Goal: Task Accomplishment & Management: Use online tool/utility

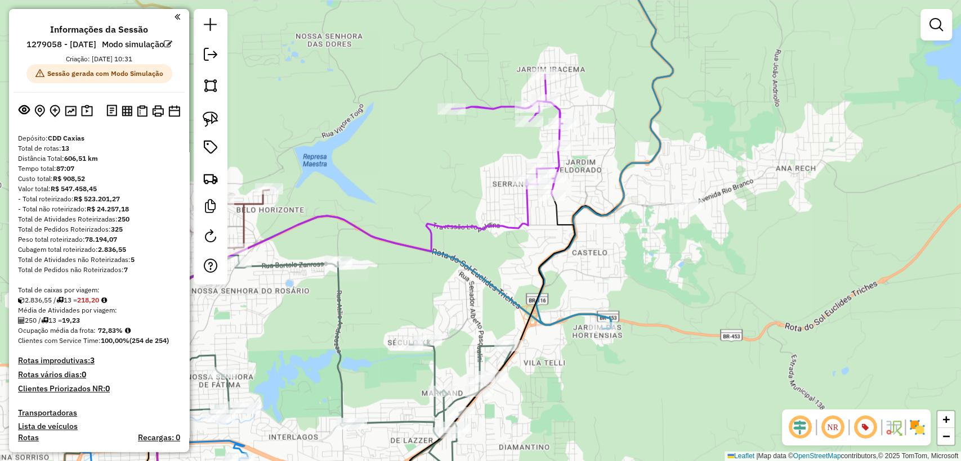
scroll to position [125, 0]
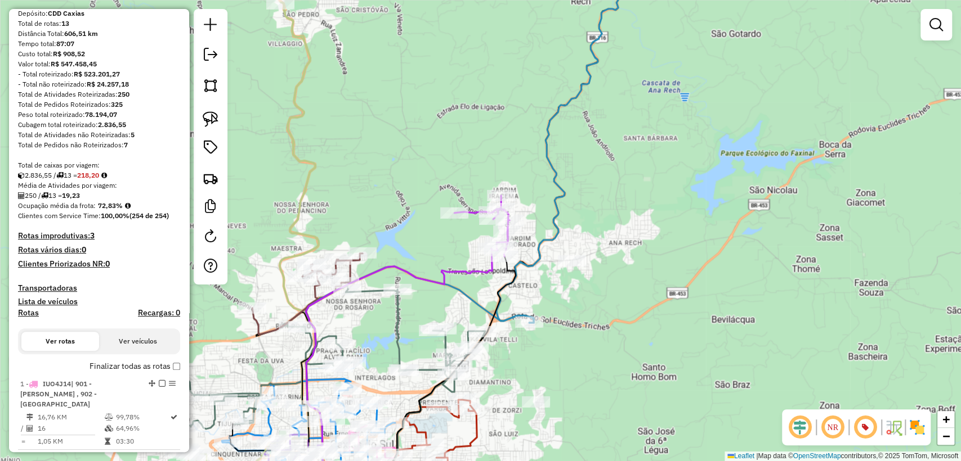
click at [548, 245] on icon at bounding box center [558, 138] width 125 height 369
select select "**********"
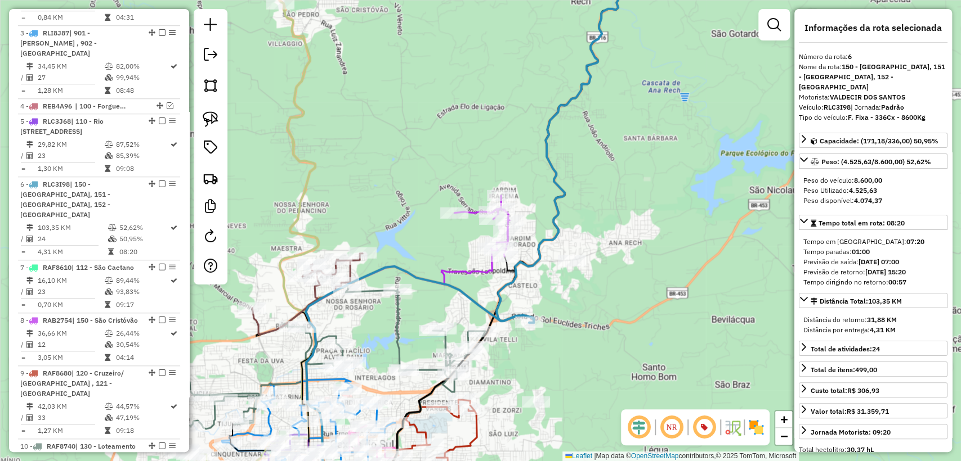
scroll to position [774, 0]
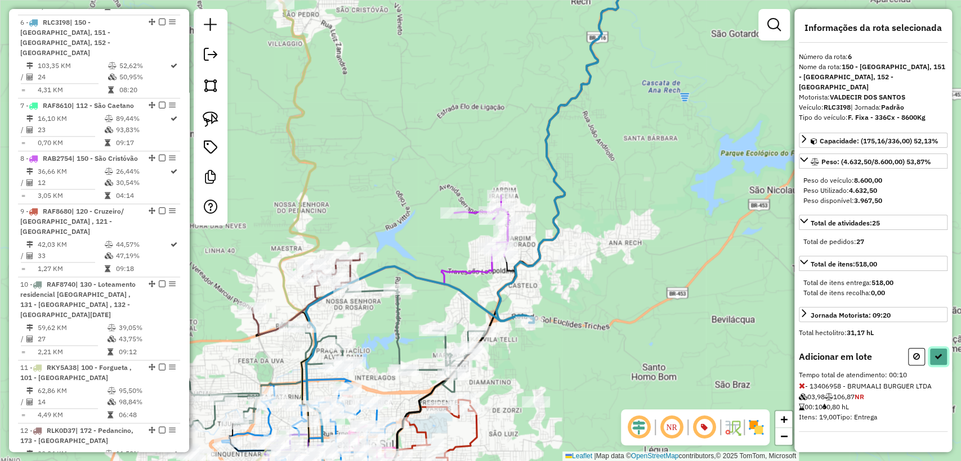
click at [938, 353] on icon at bounding box center [938, 357] width 8 height 8
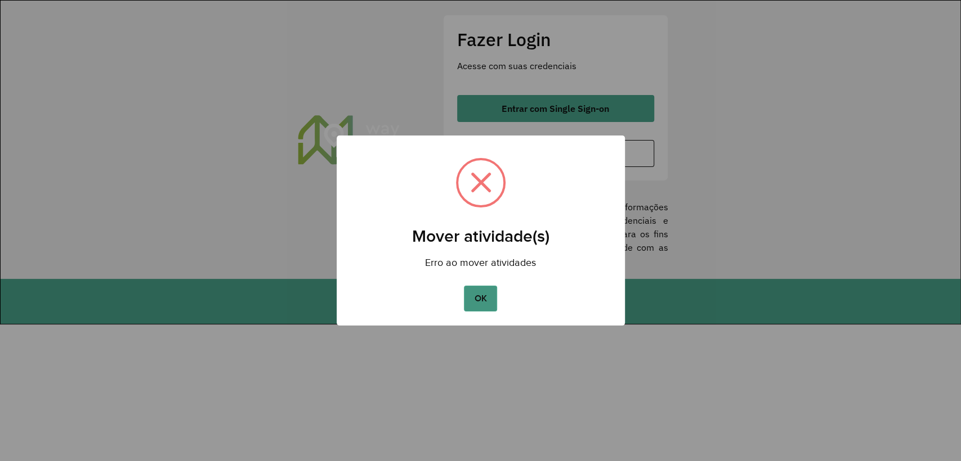
click at [488, 297] on button "OK" at bounding box center [480, 299] width 33 height 26
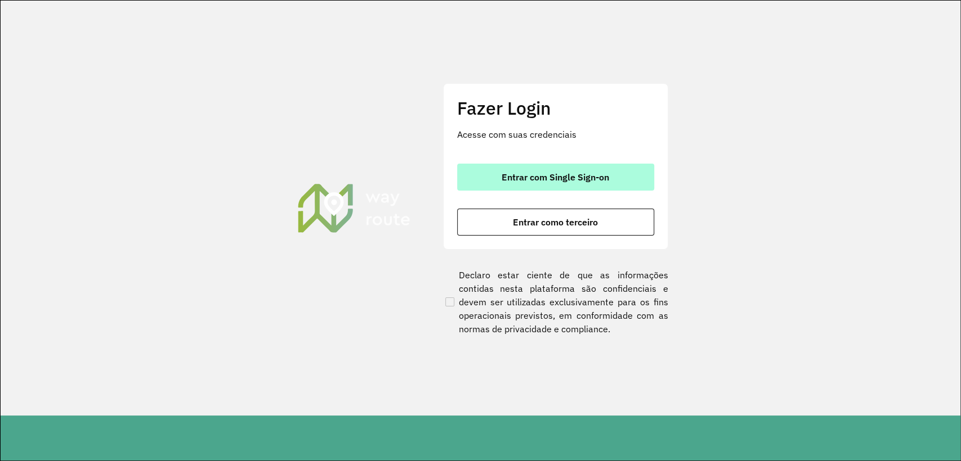
click at [497, 164] on button "Entrar com Single Sign-on" at bounding box center [555, 177] width 197 height 27
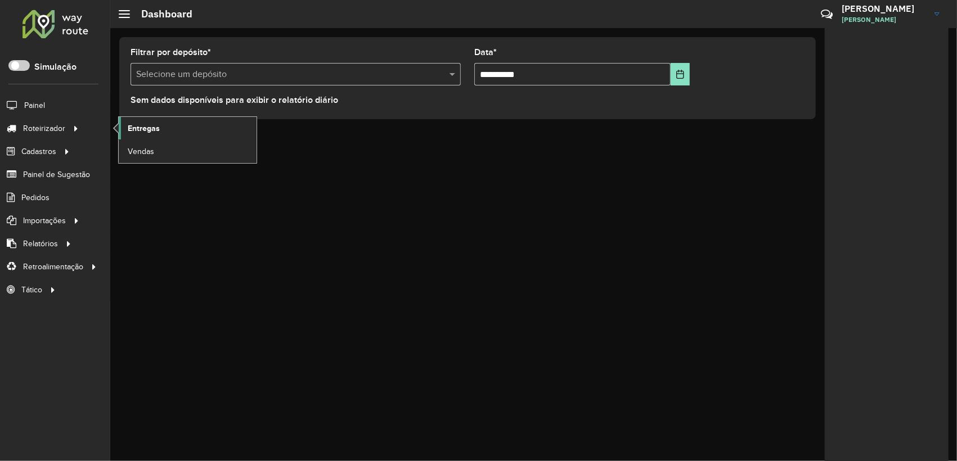
click at [147, 124] on span "Entregas" at bounding box center [144, 129] width 32 height 12
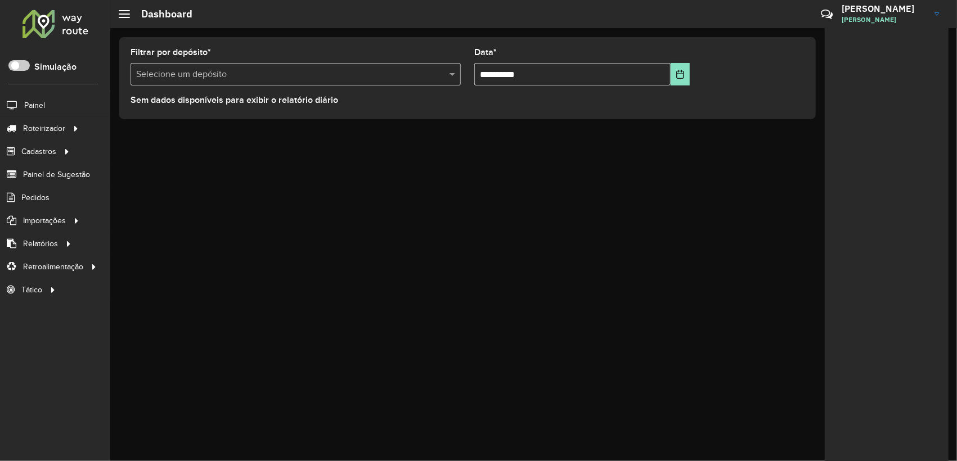
click at [22, 72] on p-inputswitch at bounding box center [18, 68] width 21 height 10
click at [28, 68] on span at bounding box center [18, 65] width 21 height 11
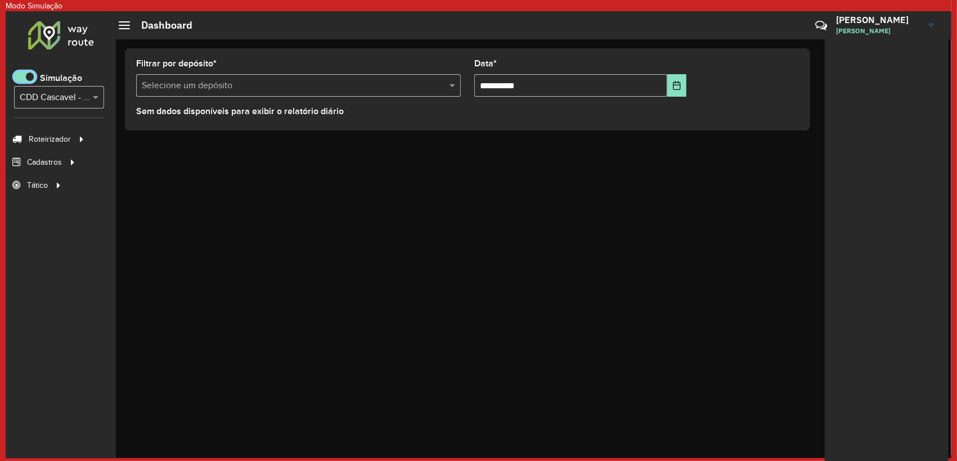
scroll to position [6, 3]
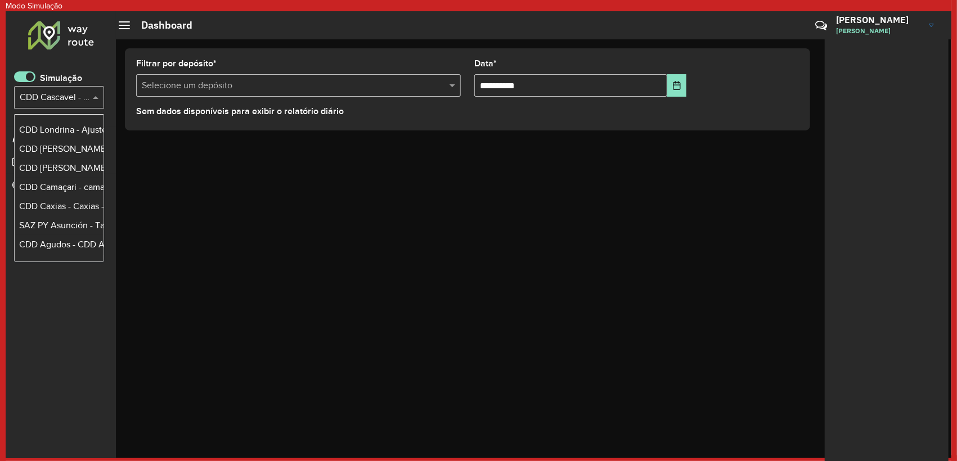
click at [71, 98] on input "text" at bounding box center [48, 98] width 56 height 14
type input "***"
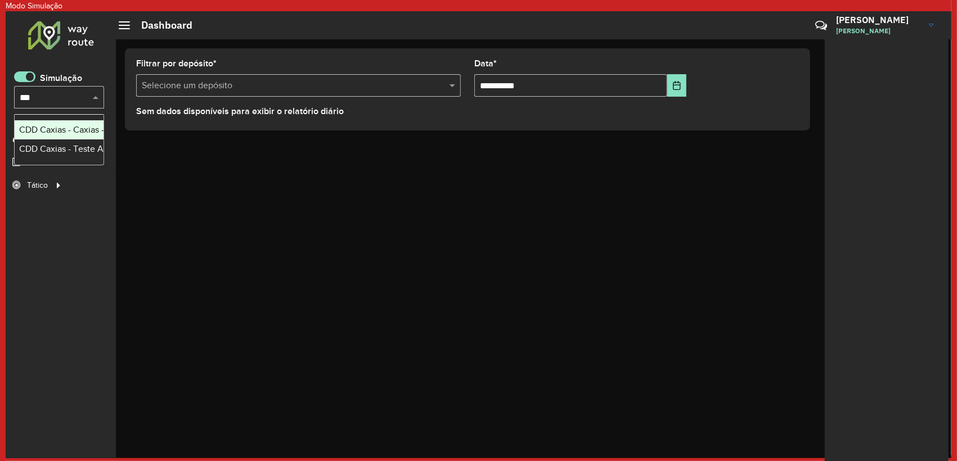
scroll to position [0, 0]
click at [59, 147] on div "CDD Caxias - Teste Algoritmo PyVRP" at bounding box center [59, 149] width 80 height 14
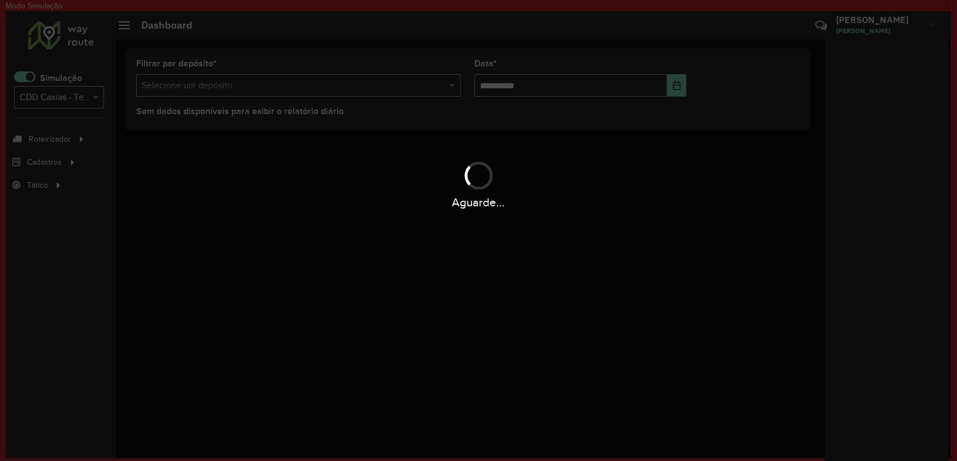
click at [252, 182] on div "Aguarde..." at bounding box center [478, 184] width 957 height 53
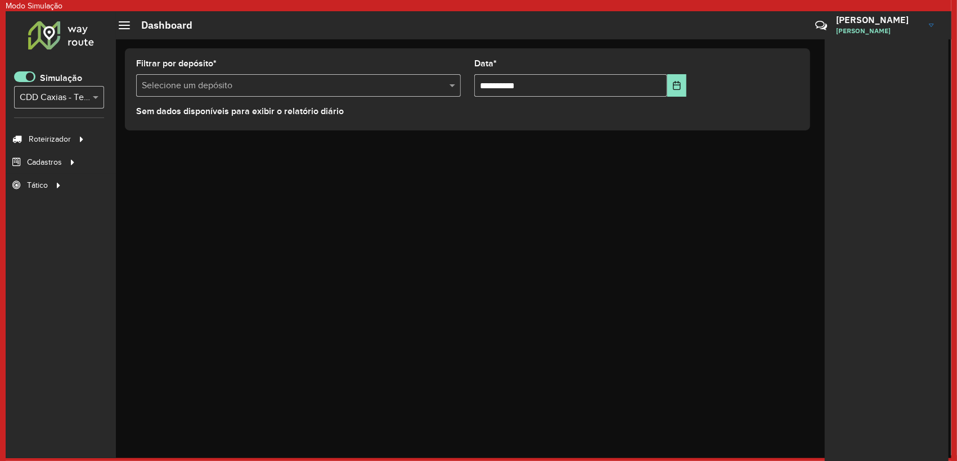
click at [25, 78] on span at bounding box center [24, 76] width 21 height 11
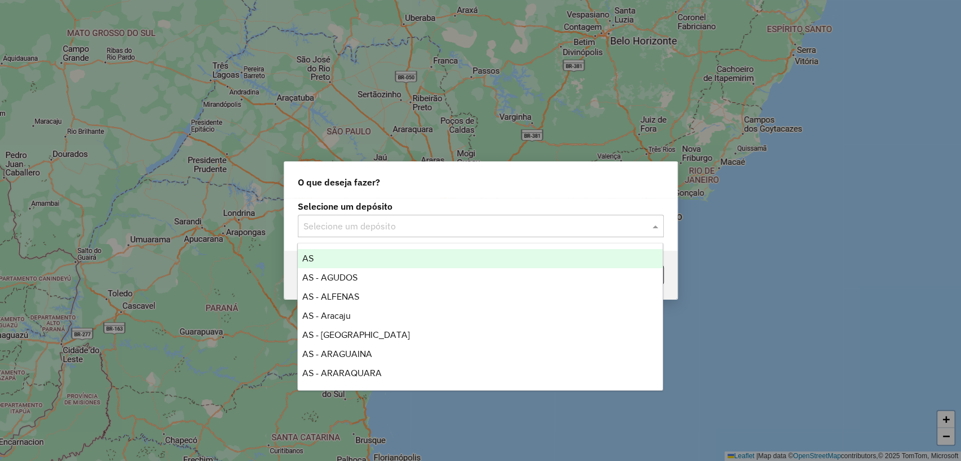
click at [343, 217] on div "Selecione um depósito" at bounding box center [481, 226] width 366 height 23
click at [346, 226] on input "text" at bounding box center [469, 227] width 332 height 14
type input "***"
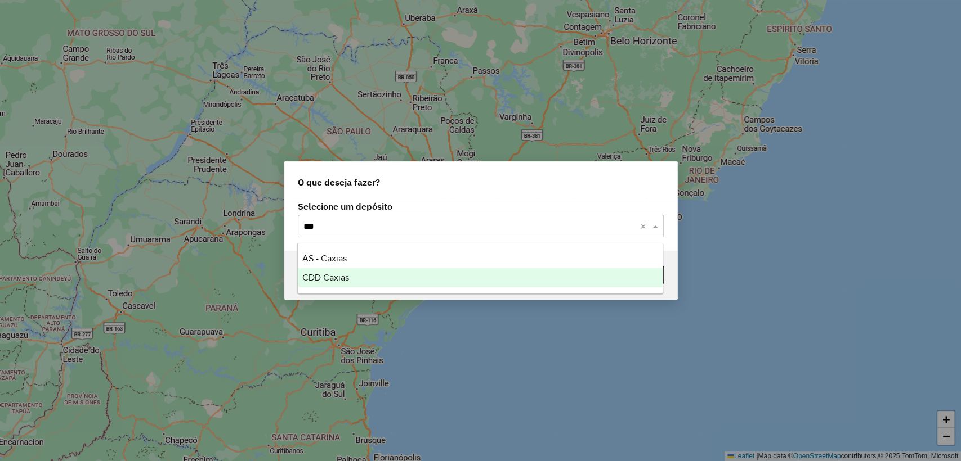
click at [351, 273] on div "CDD Caxias" at bounding box center [480, 277] width 365 height 19
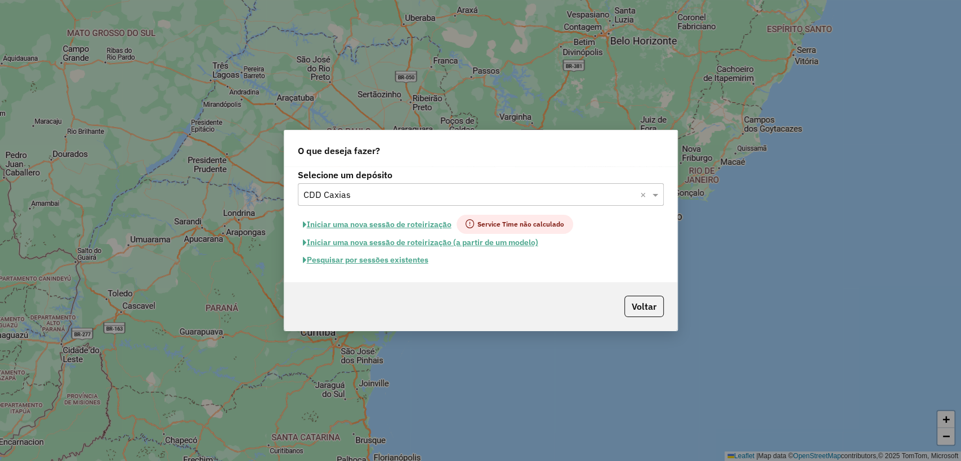
click at [374, 257] on button "Pesquisar por sessões existentes" at bounding box center [366, 260] width 136 height 17
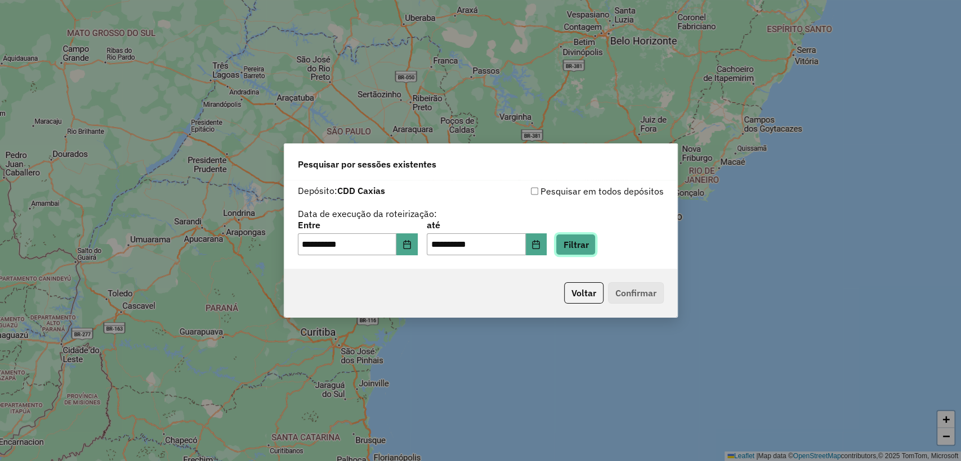
click at [595, 254] on button "Filtrar" at bounding box center [575, 244] width 40 height 21
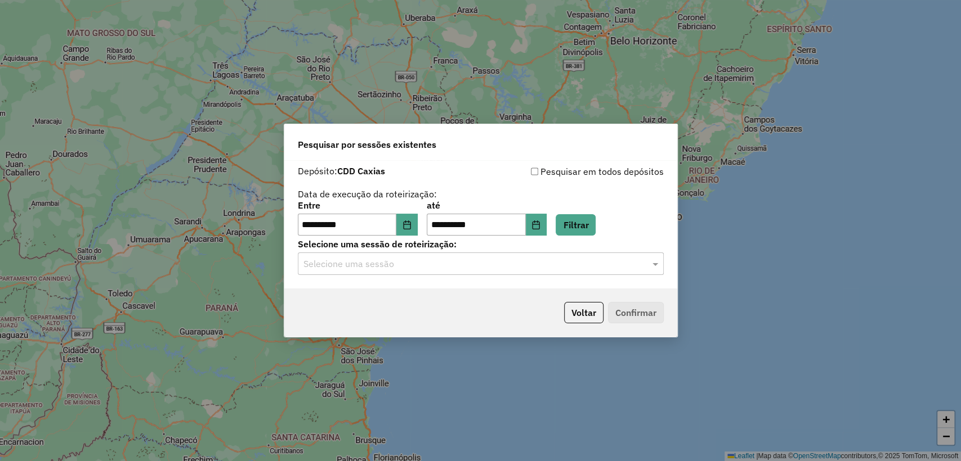
click at [540, 266] on hb-app "**********" at bounding box center [480, 230] width 961 height 461
click at [537, 271] on div "Selecione uma sessão" at bounding box center [481, 264] width 366 height 23
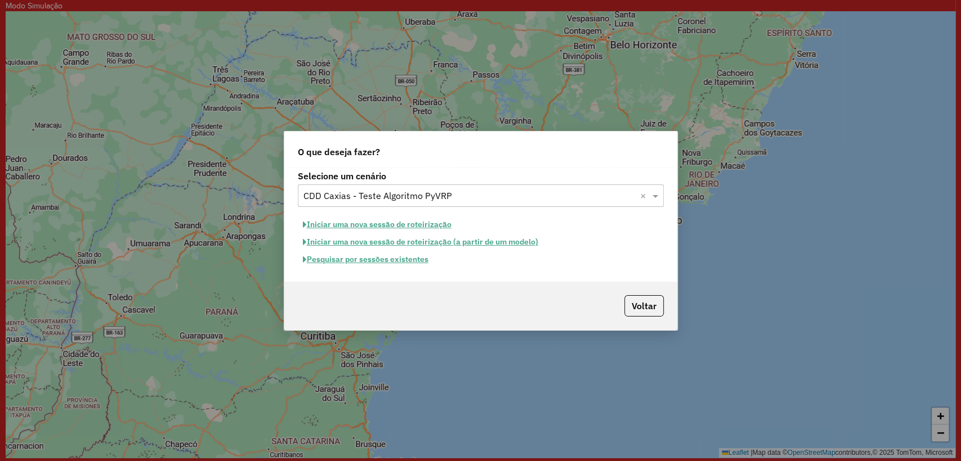
click at [349, 259] on hb-app "Modo Simulação Aguarde... Pop-up bloqueado! Seu navegador bloqueou automáticame…" at bounding box center [480, 229] width 949 height 458
click at [351, 259] on button "Pesquisar por sessões existentes" at bounding box center [366, 259] width 136 height 17
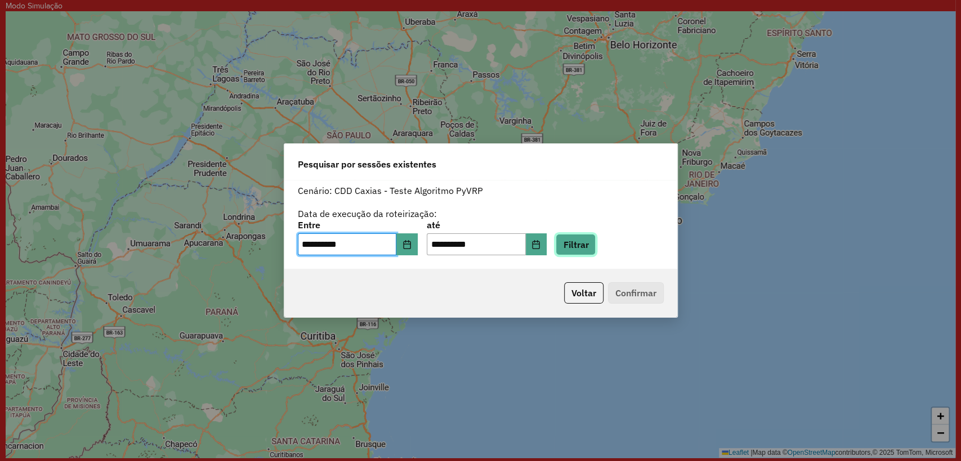
click at [595, 244] on button "Filtrar" at bounding box center [575, 244] width 40 height 21
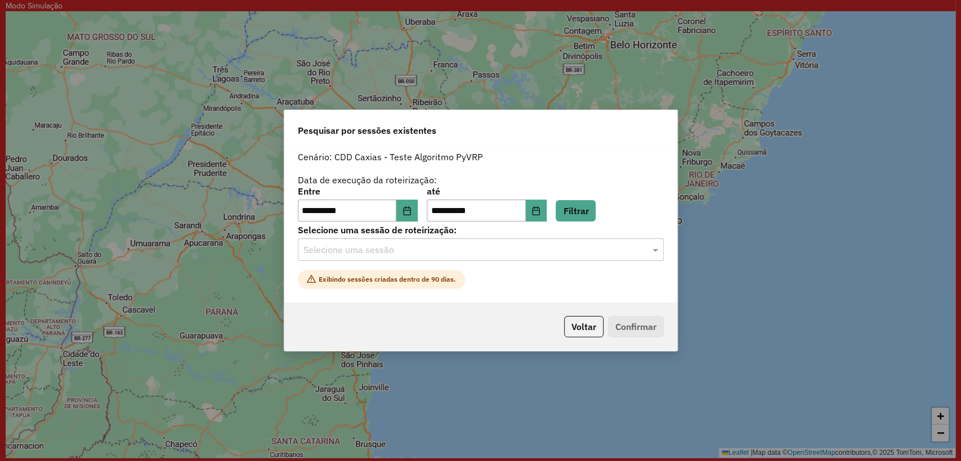
click at [477, 254] on input "text" at bounding box center [469, 251] width 332 height 14
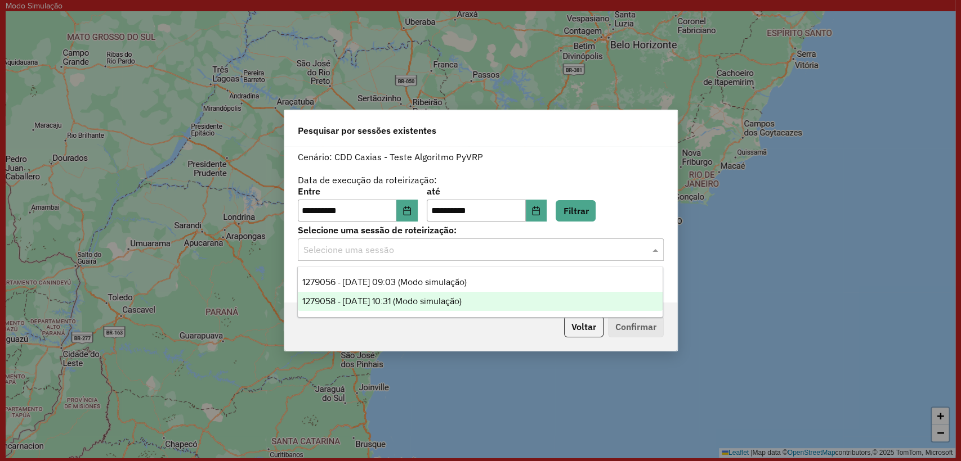
click at [467, 294] on div "1279058 - 19/09/2025 10:31 (Modo simulação)" at bounding box center [480, 301] width 365 height 19
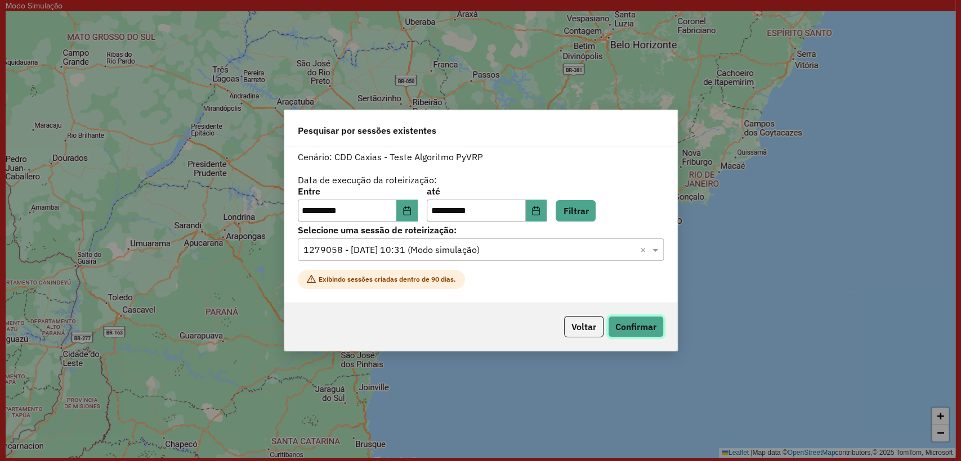
click at [640, 331] on button "Confirmar" at bounding box center [636, 326] width 56 height 21
click at [486, 253] on input "text" at bounding box center [469, 251] width 332 height 14
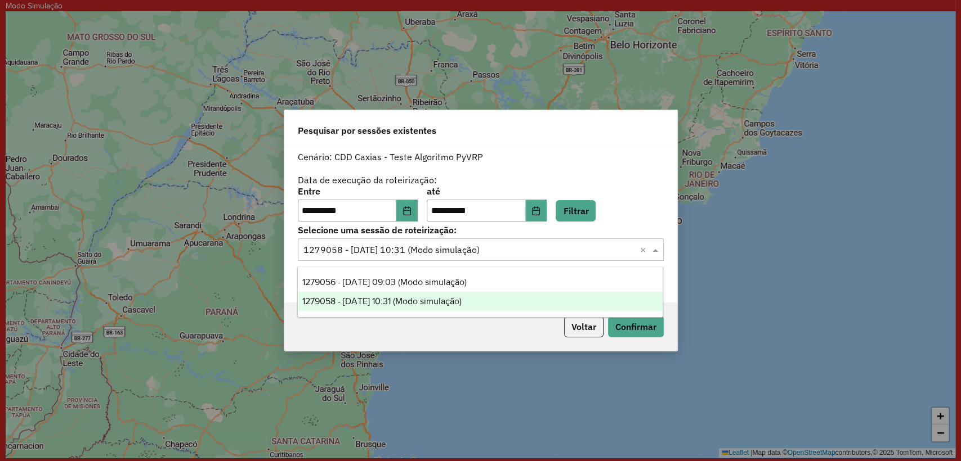
click at [545, 161] on div "Cenário: CDD Caxias - Teste Algoritmo PyVRP" at bounding box center [481, 158] width 366 height 14
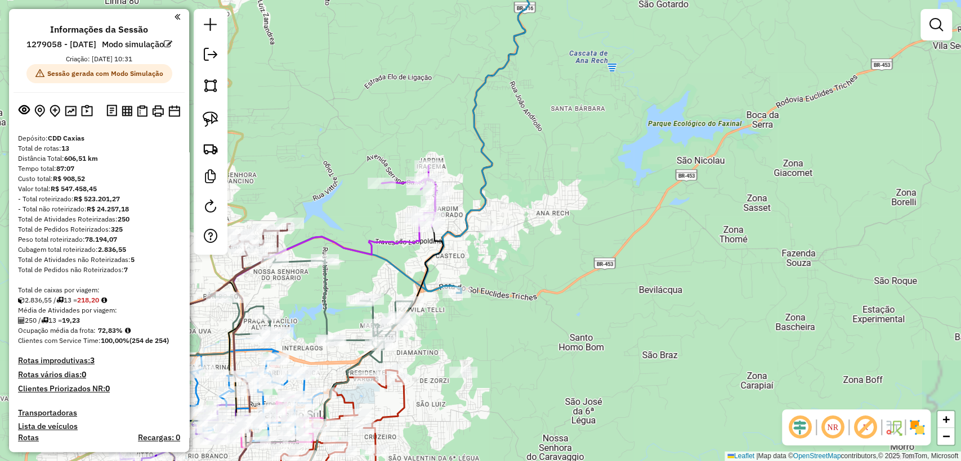
click at [478, 191] on icon at bounding box center [486, 123] width 125 height 339
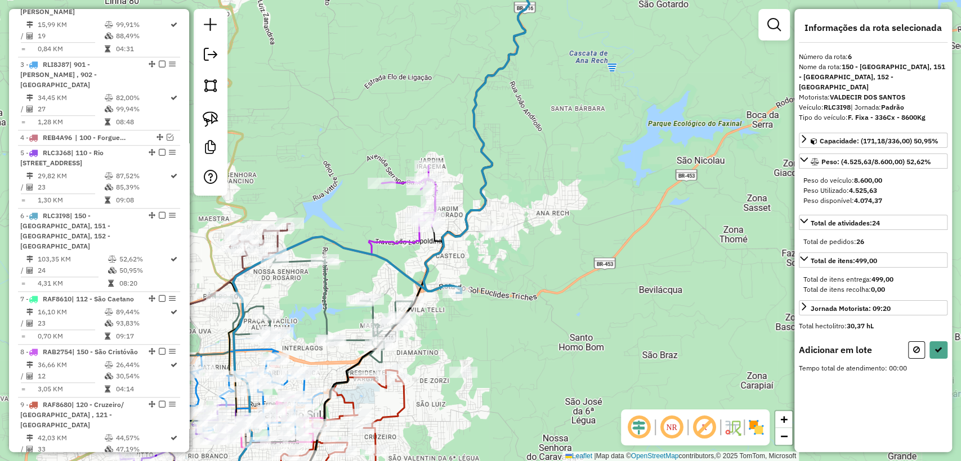
scroll to position [774, 0]
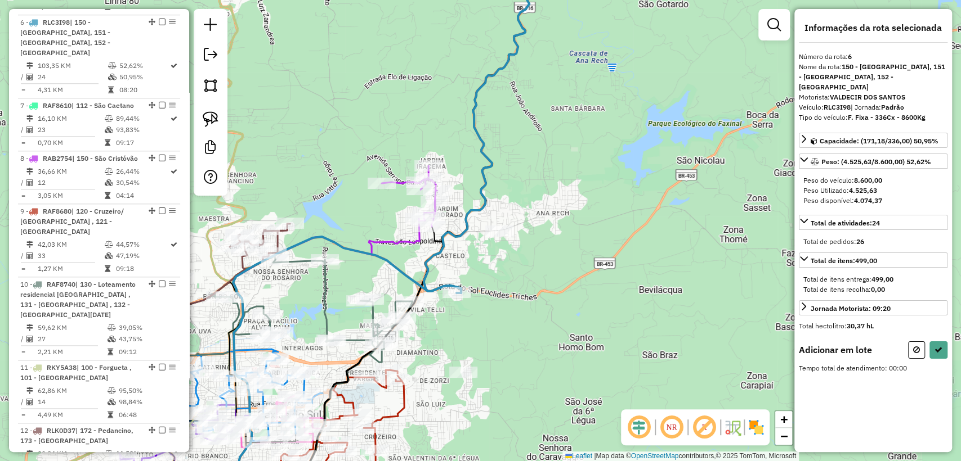
click at [499, 237] on div at bounding box center [499, 231] width 28 height 11
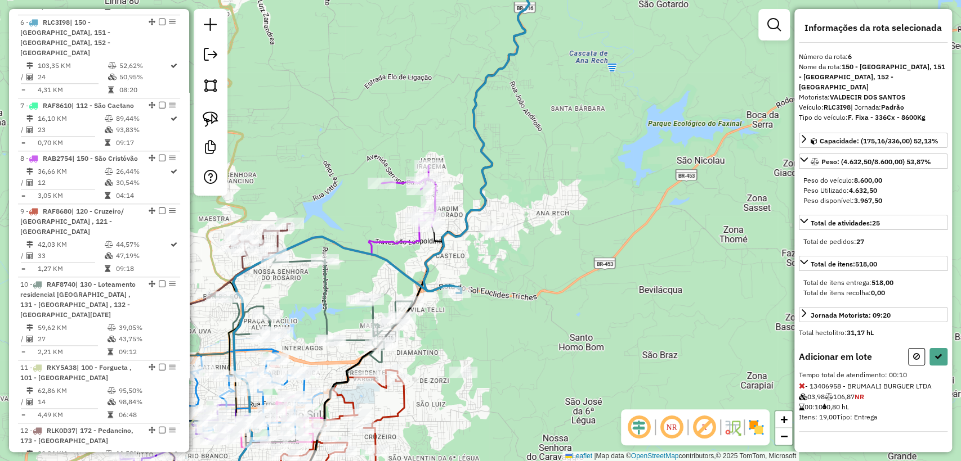
click at [927, 348] on div at bounding box center [927, 356] width 39 height 17
click at [934, 350] on button at bounding box center [938, 356] width 18 height 17
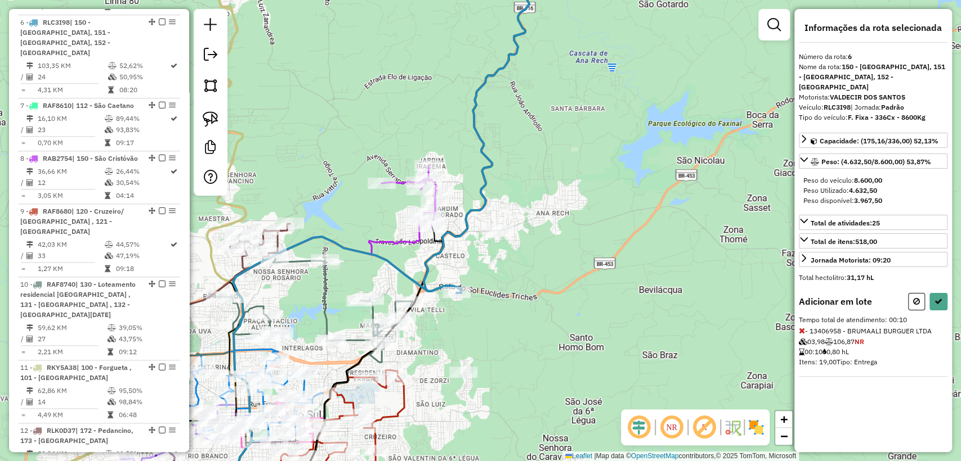
select select "**********"
